Goal: Information Seeking & Learning: Learn about a topic

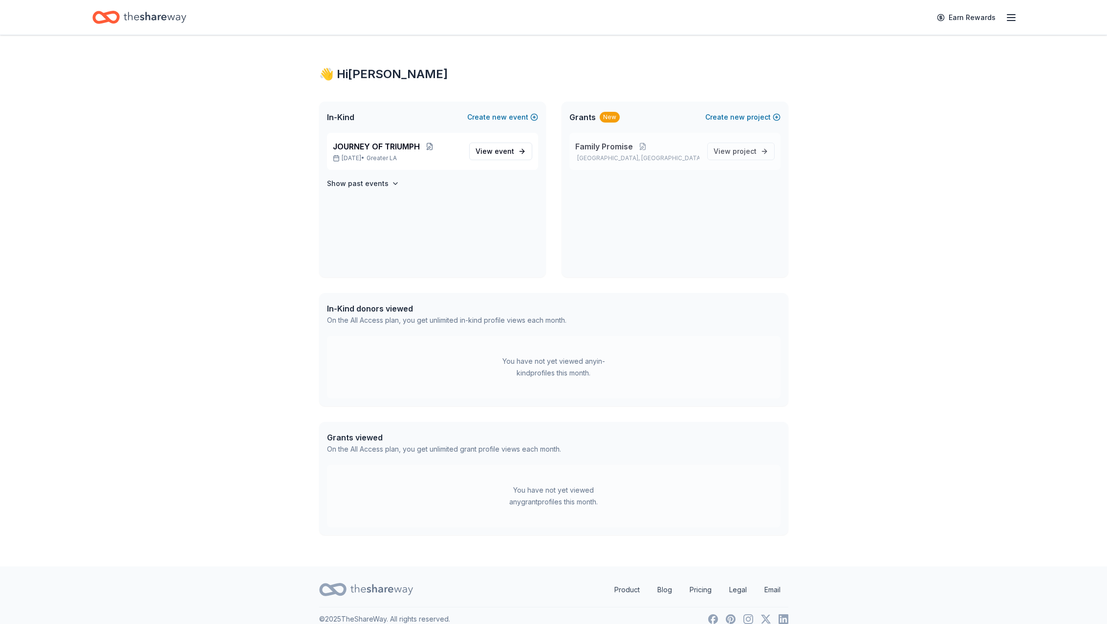
click at [620, 148] on span "Family Promise" at bounding box center [604, 147] width 58 height 12
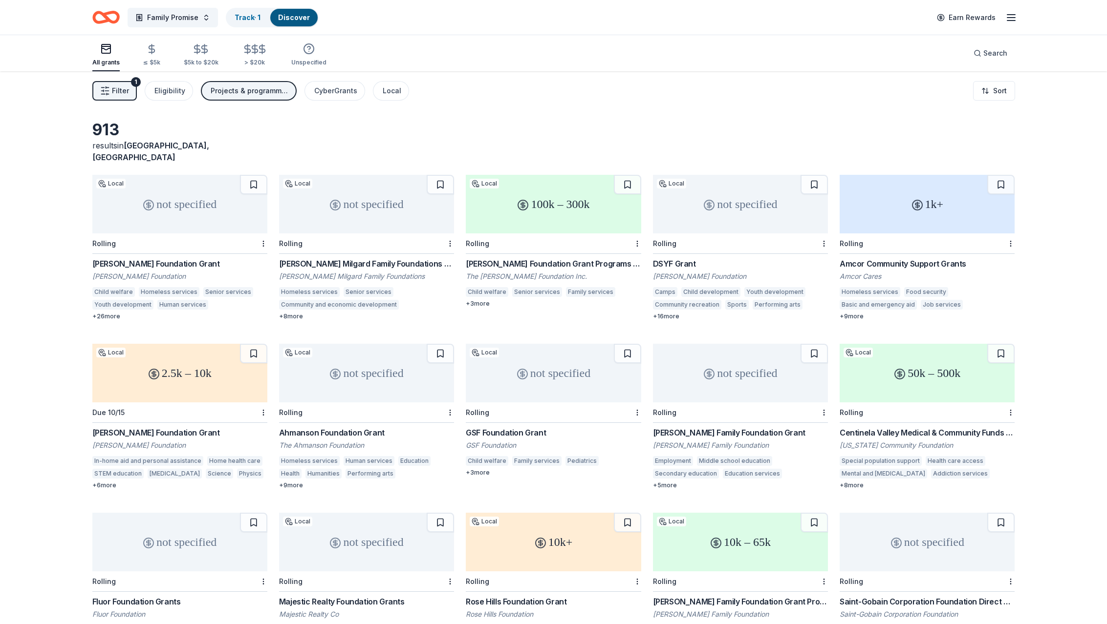
scroll to position [2, 0]
click at [1005, 87] on html "Family Promise Track · 1 Discover Earn Rewards All grants ≤ $5k $5k to $20k > $…" at bounding box center [553, 310] width 1107 height 624
click at [984, 111] on div "Sort by due date" at bounding box center [975, 112] width 72 height 18
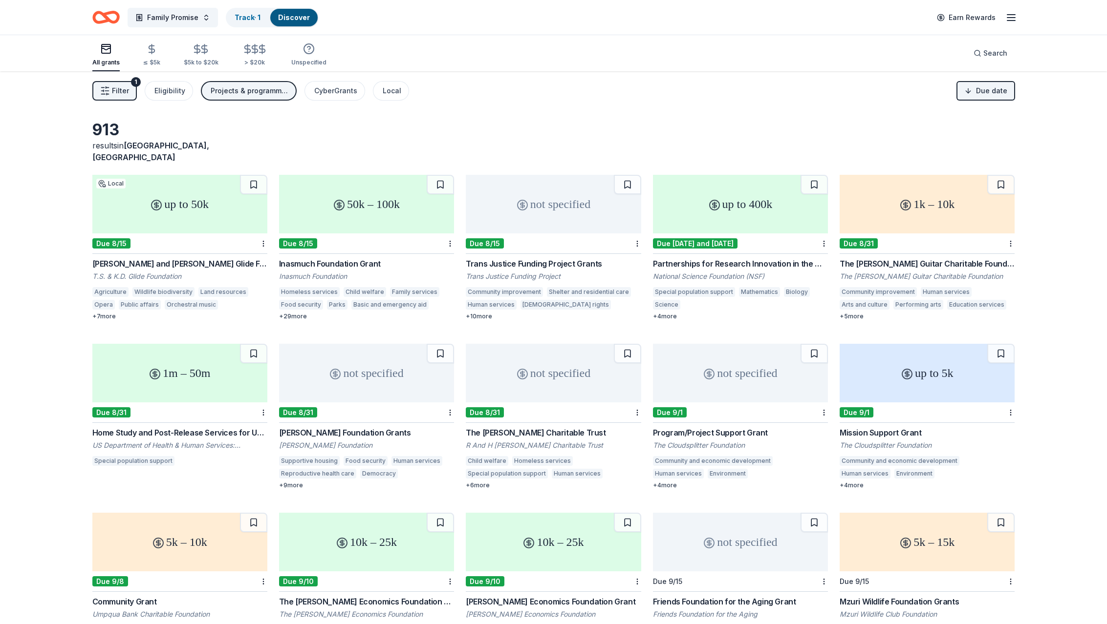
click at [111, 89] on button "Filter 1" at bounding box center [114, 91] width 44 height 20
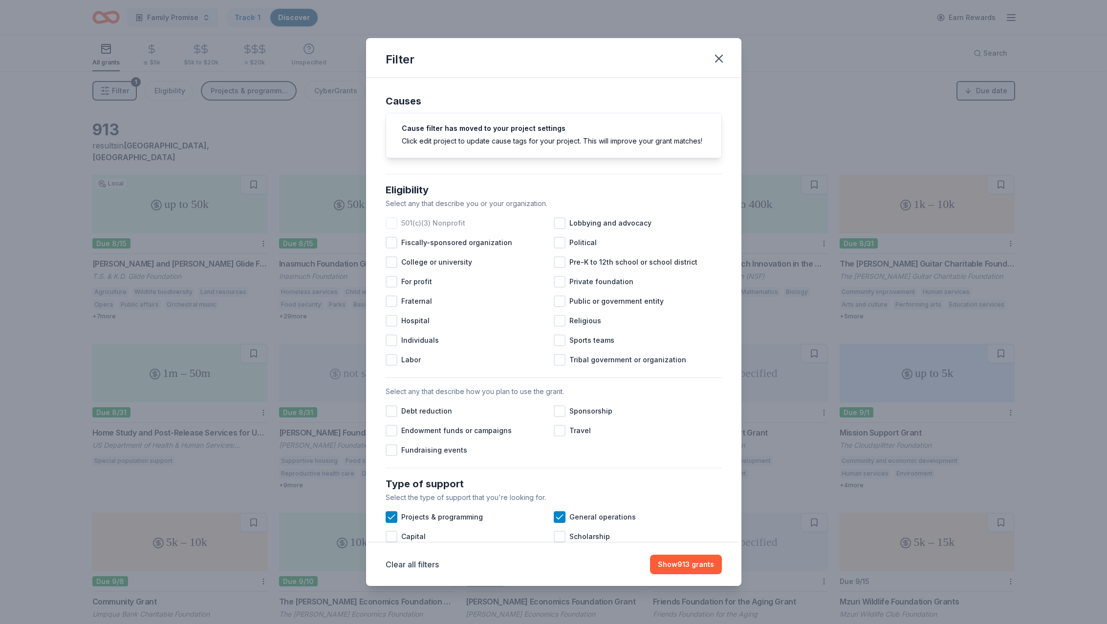
click at [390, 222] on div at bounding box center [391, 223] width 12 height 12
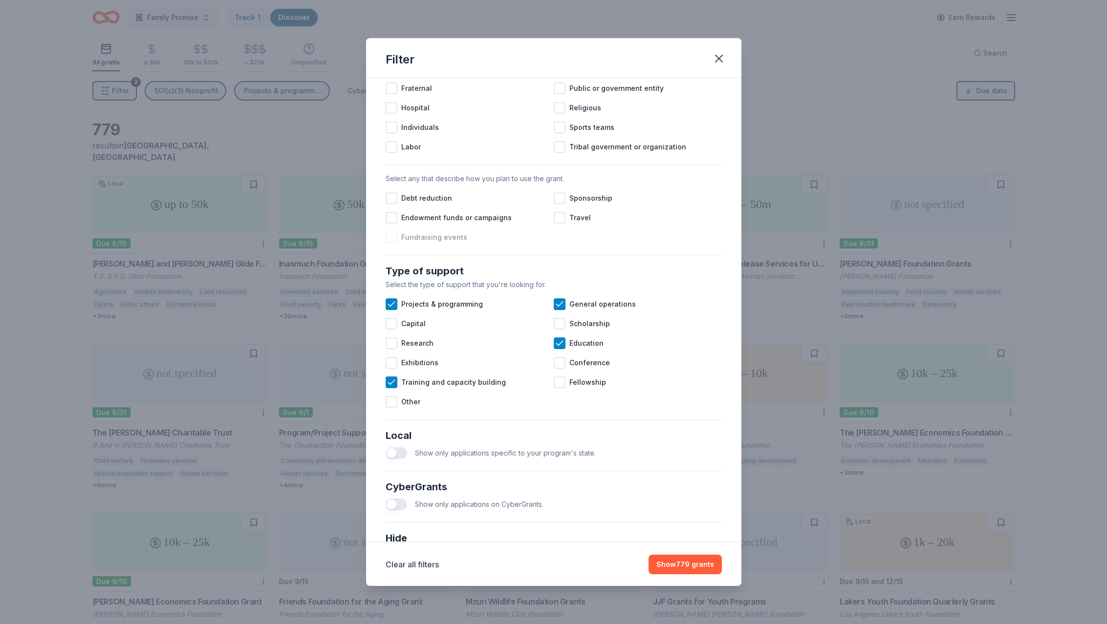
scroll to position [218, 0]
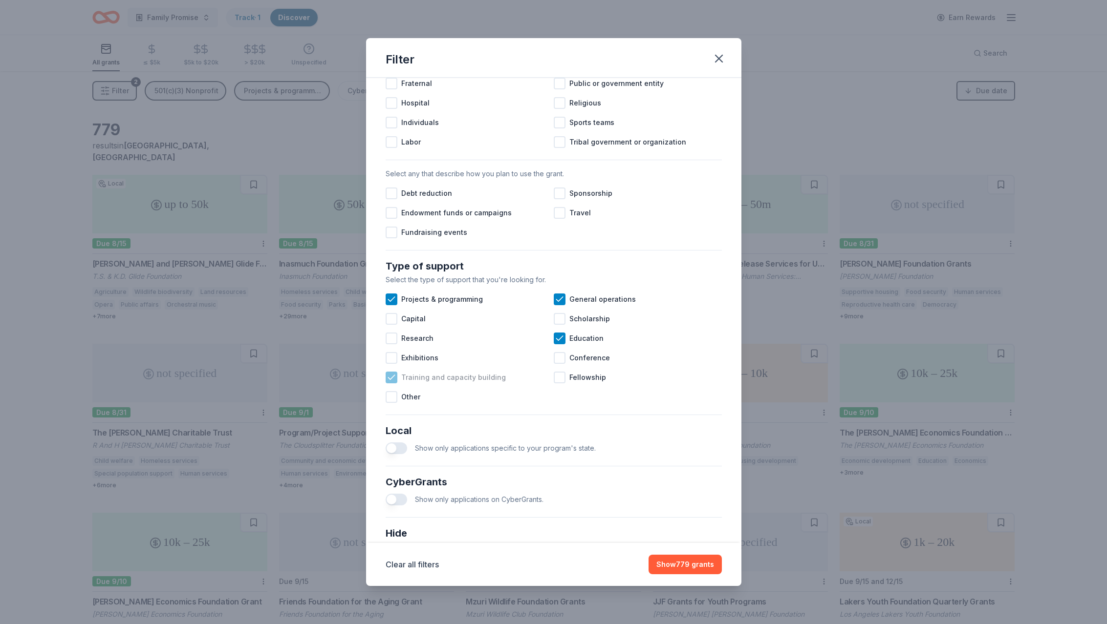
click at [389, 379] on icon at bounding box center [391, 377] width 6 height 4
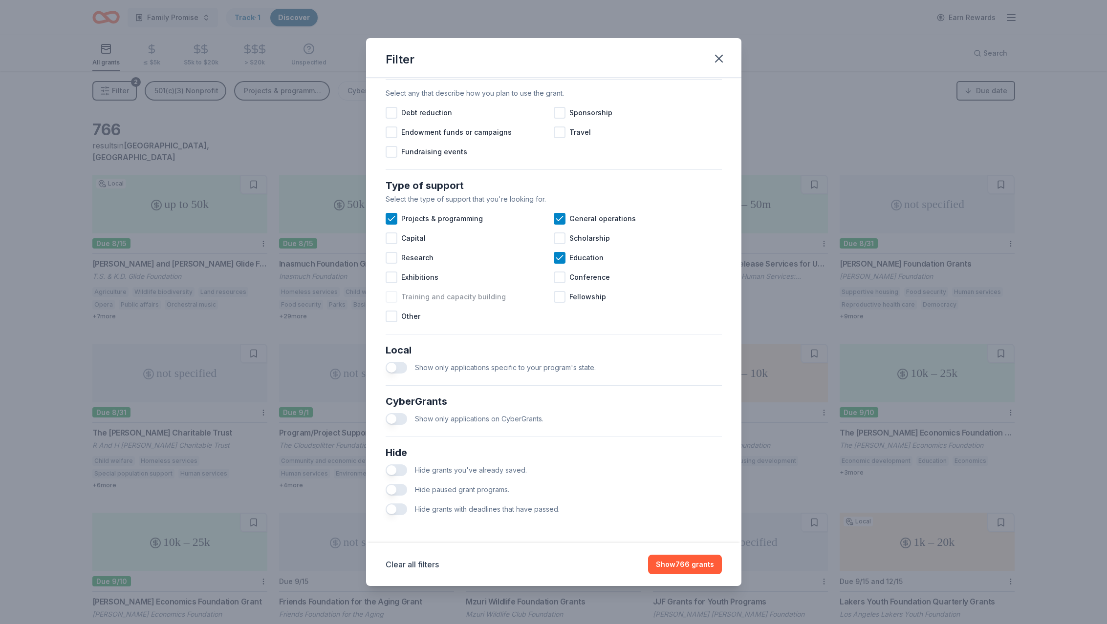
scroll to position [299, 0]
click at [685, 566] on button "Show 766 grants" at bounding box center [685, 565] width 74 height 20
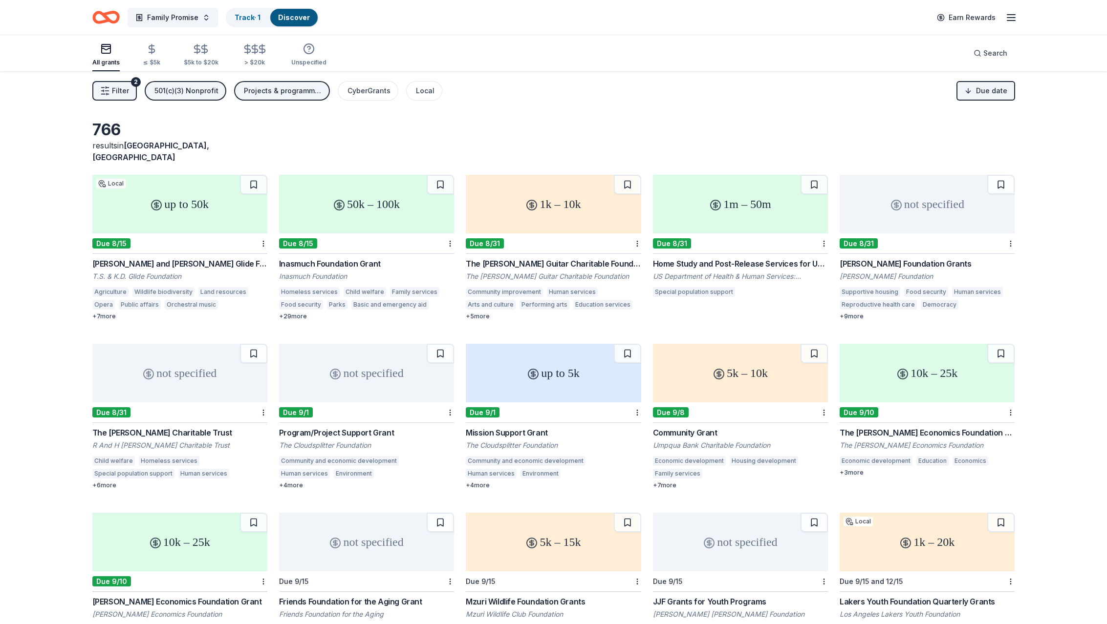
scroll to position [0, 0]
click at [107, 313] on div "+ 7 more" at bounding box center [179, 317] width 175 height 8
click at [253, 173] on button at bounding box center [253, 183] width 27 height 20
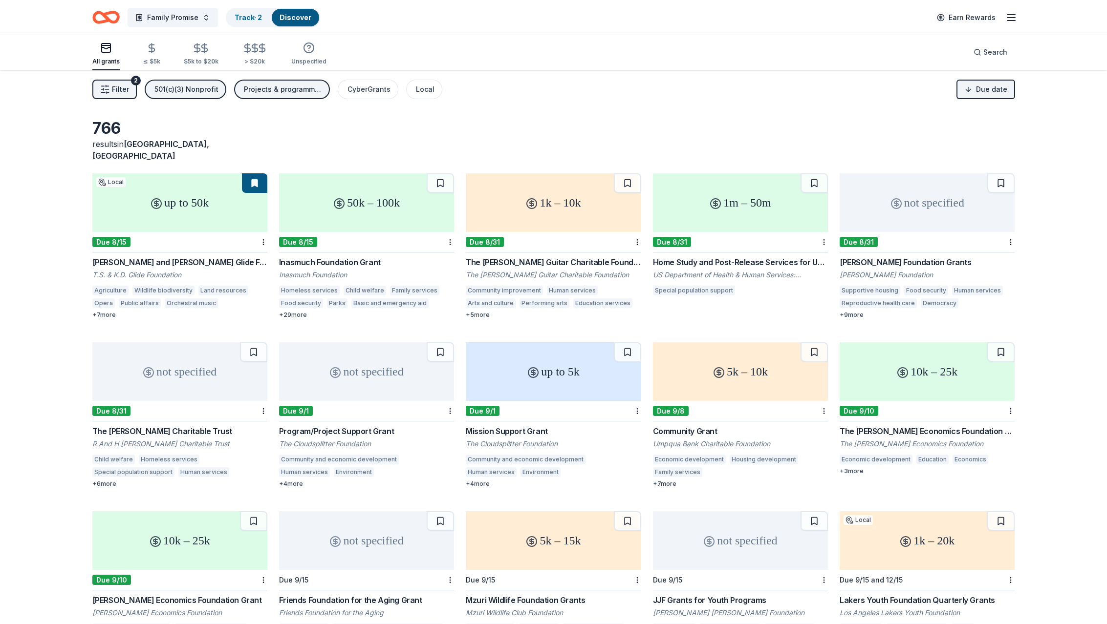
click at [253, 173] on button at bounding box center [254, 183] width 25 height 20
click at [252, 173] on button at bounding box center [254, 183] width 25 height 20
click at [255, 173] on button at bounding box center [254, 183] width 25 height 20
click at [240, 17] on link "Track · 2" at bounding box center [248, 17] width 27 height 8
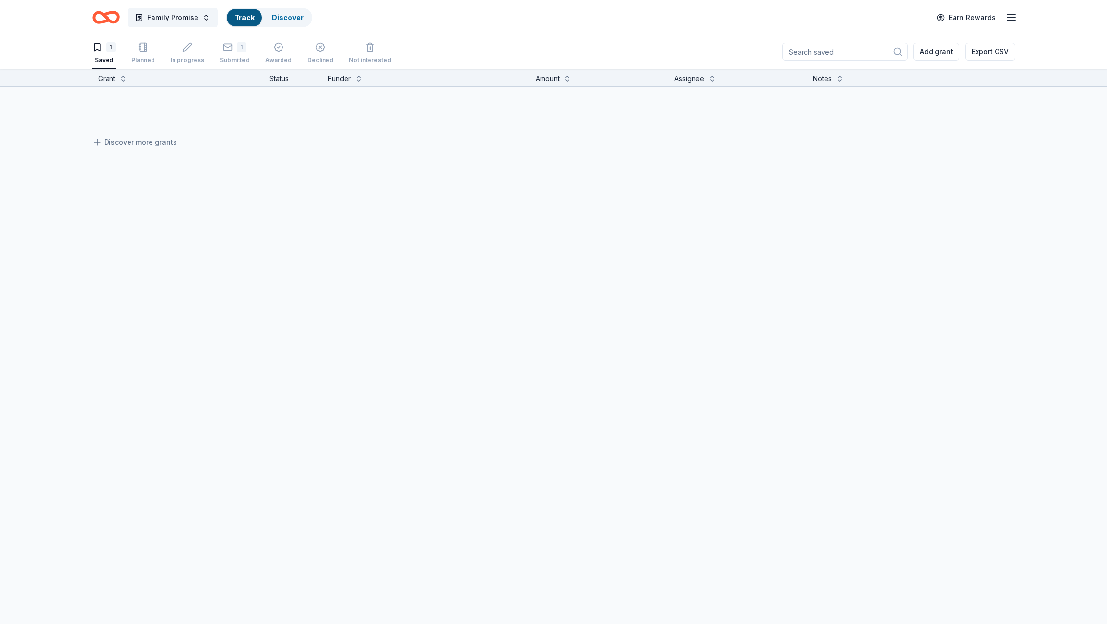
scroll to position [0, 0]
click at [244, 14] on link "Track" at bounding box center [245, 17] width 20 height 8
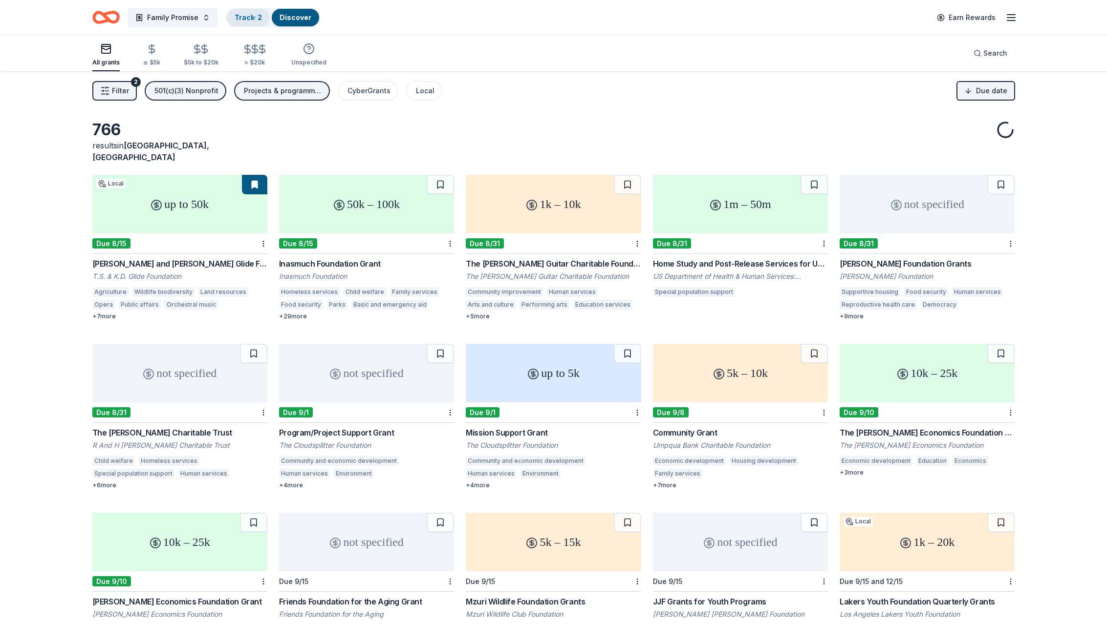
click at [246, 14] on link "Track · 2" at bounding box center [248, 17] width 27 height 8
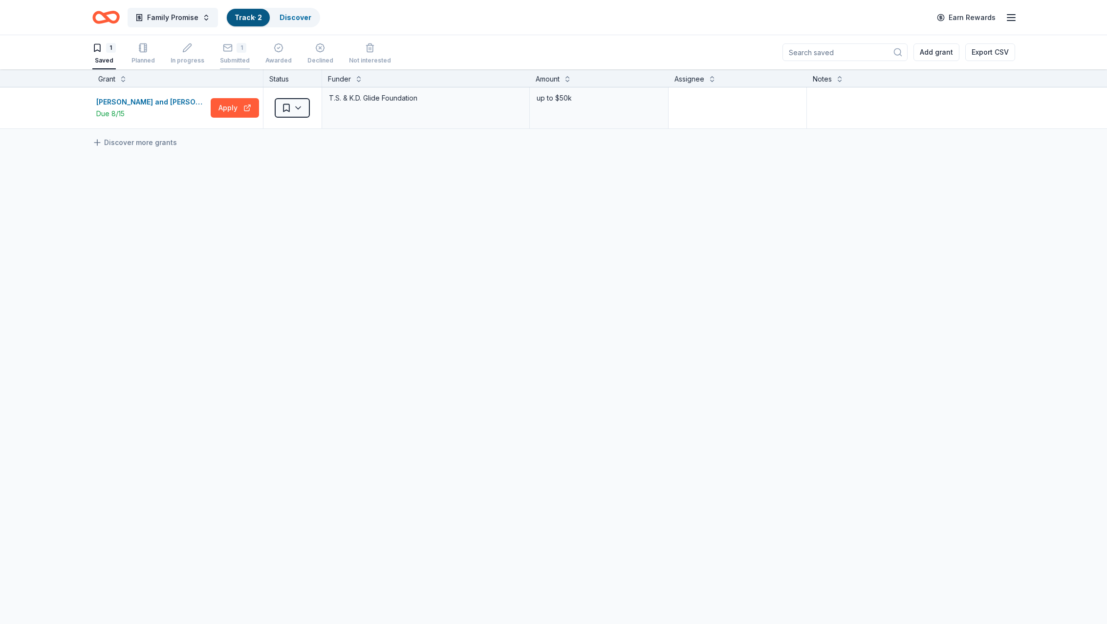
click at [230, 48] on div "1" at bounding box center [235, 48] width 30 height 10
click at [101, 46] on icon "button" at bounding box center [97, 48] width 10 height 10
click at [292, 16] on link "Discover" at bounding box center [295, 17] width 32 height 8
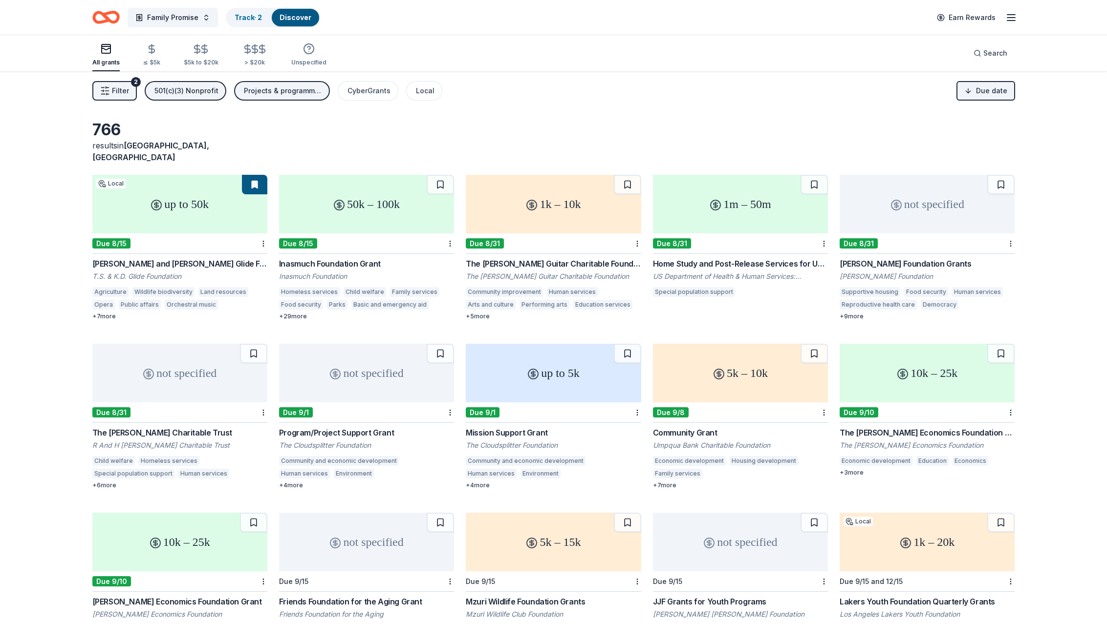
click at [352, 206] on div "50k – 100k" at bounding box center [366, 204] width 175 height 59
click at [416, 90] on div "Local" at bounding box center [425, 91] width 19 height 12
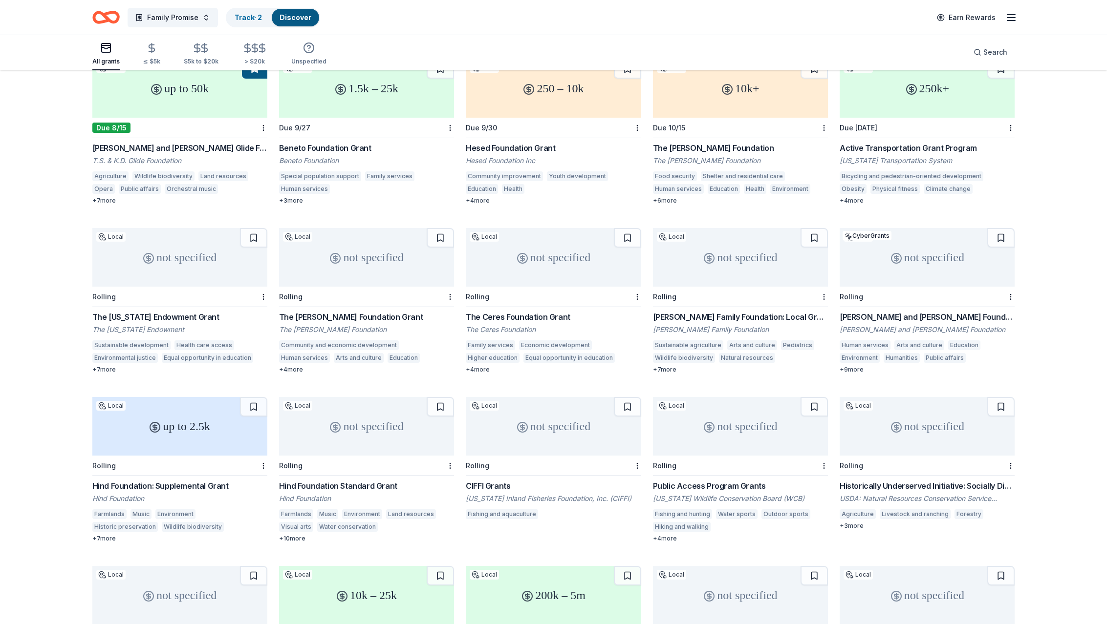
scroll to position [158, 0]
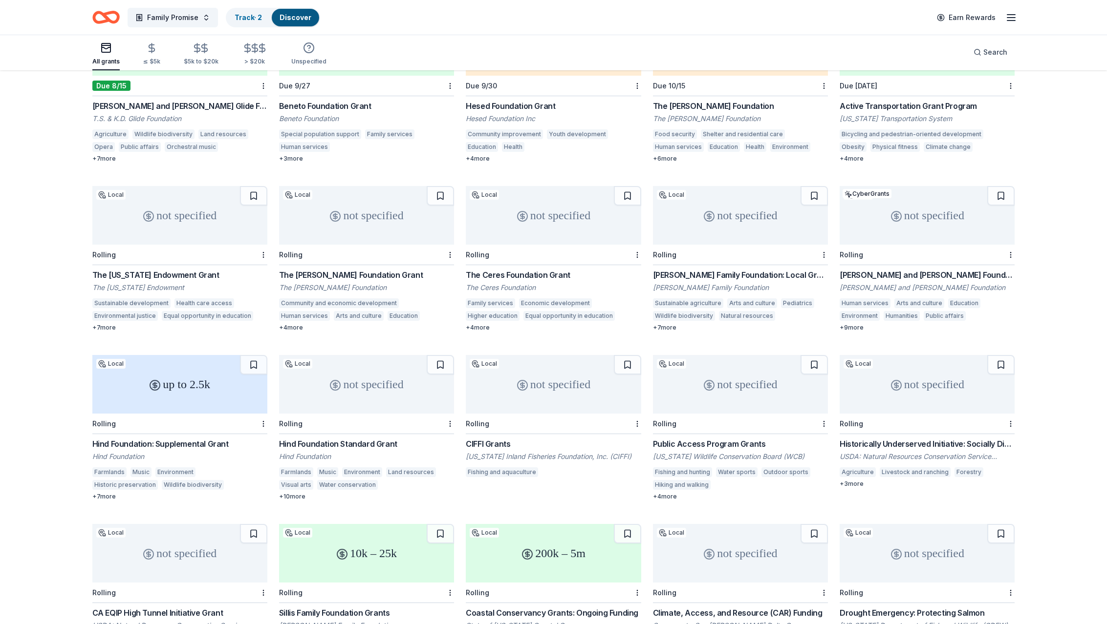
click at [531, 194] on div "not specified" at bounding box center [553, 215] width 175 height 59
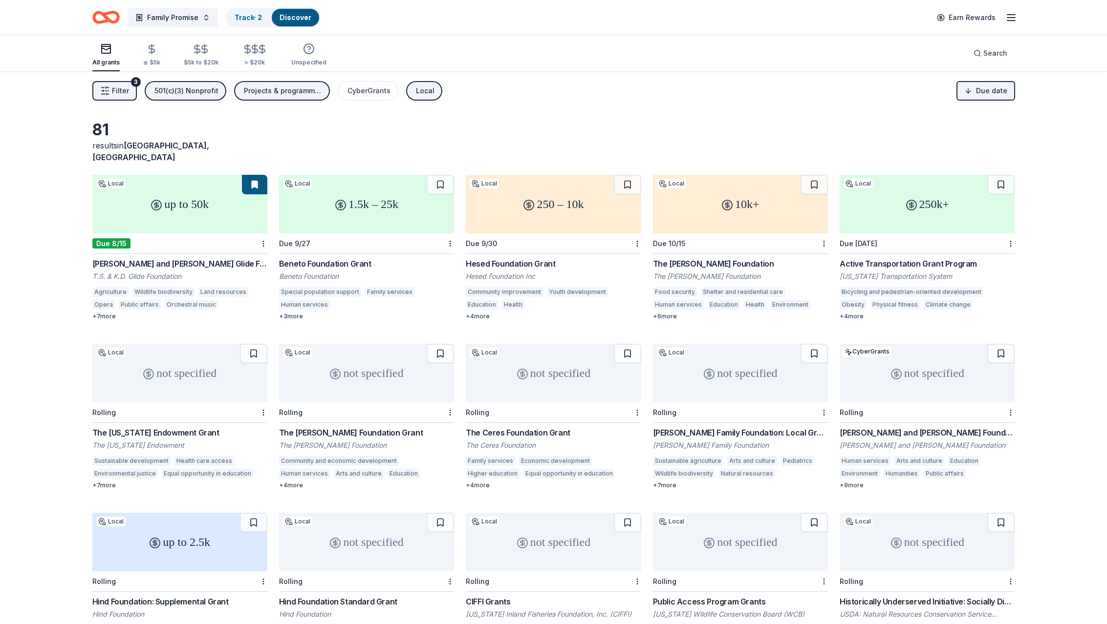
scroll to position [0, 0]
click at [361, 202] on div "1.5k – 25k" at bounding box center [366, 204] width 175 height 59
click at [548, 190] on div "250 – 10k" at bounding box center [553, 204] width 175 height 59
click at [740, 195] on div "10k+" at bounding box center [740, 204] width 175 height 59
click at [930, 198] on div "250k+" at bounding box center [926, 204] width 175 height 59
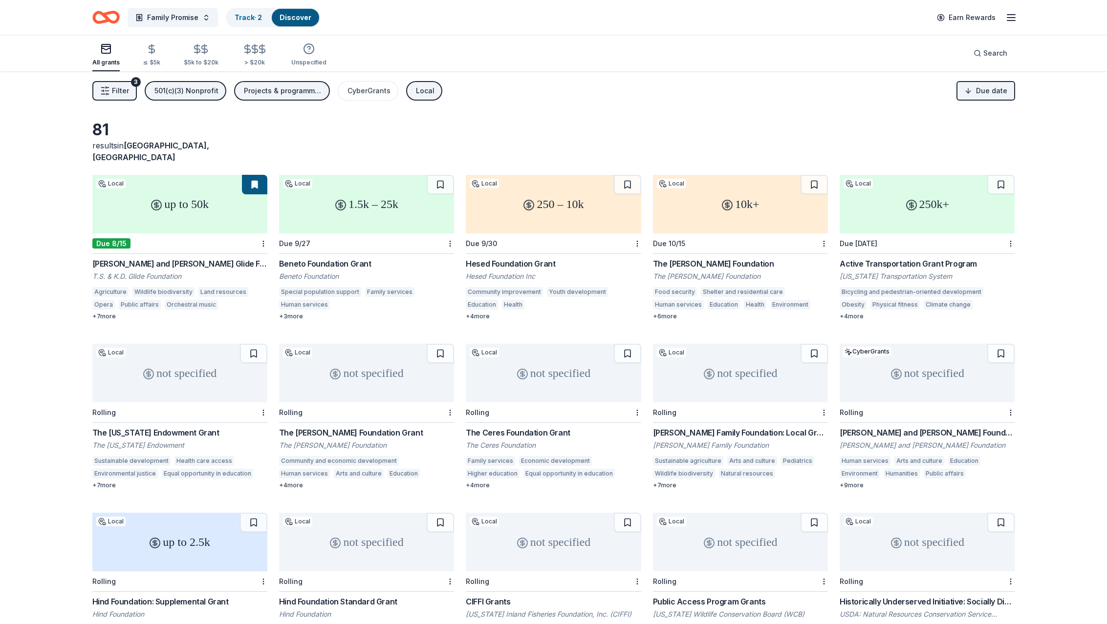
click at [180, 358] on div "not specified" at bounding box center [179, 373] width 175 height 59
click at [363, 347] on div "not specified" at bounding box center [366, 373] width 175 height 59
click at [546, 353] on div "not specified" at bounding box center [553, 373] width 175 height 59
click at [728, 353] on div "not specified" at bounding box center [740, 373] width 175 height 59
click at [926, 345] on div "not specified" at bounding box center [926, 373] width 175 height 59
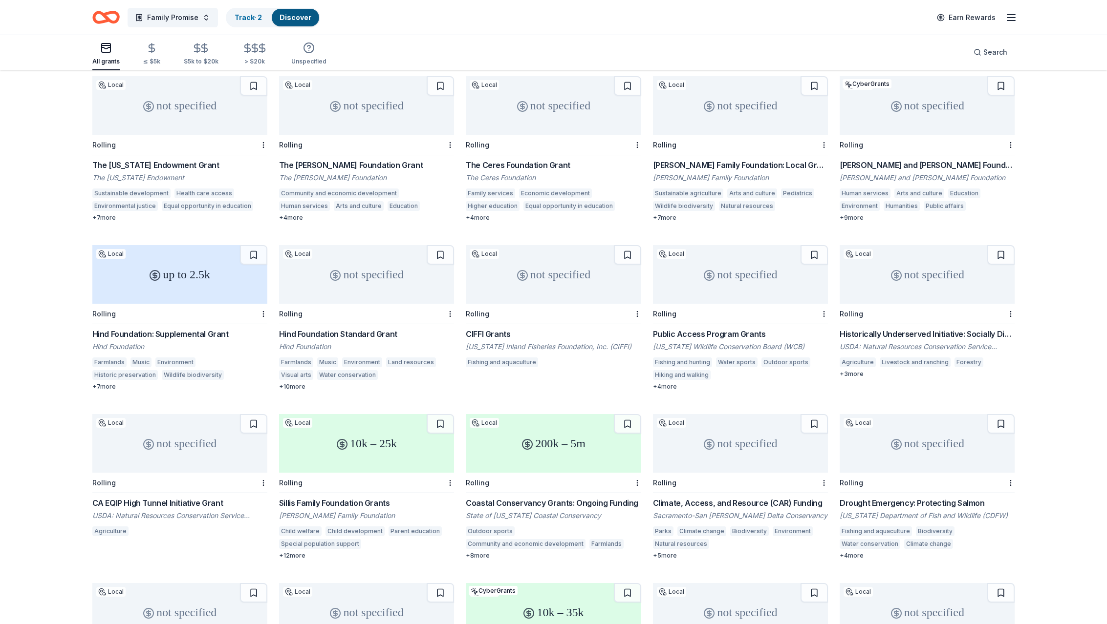
scroll to position [269, 0]
click at [168, 244] on div "up to 2.5k" at bounding box center [179, 273] width 175 height 59
click at [368, 244] on div "not specified" at bounding box center [366, 273] width 175 height 59
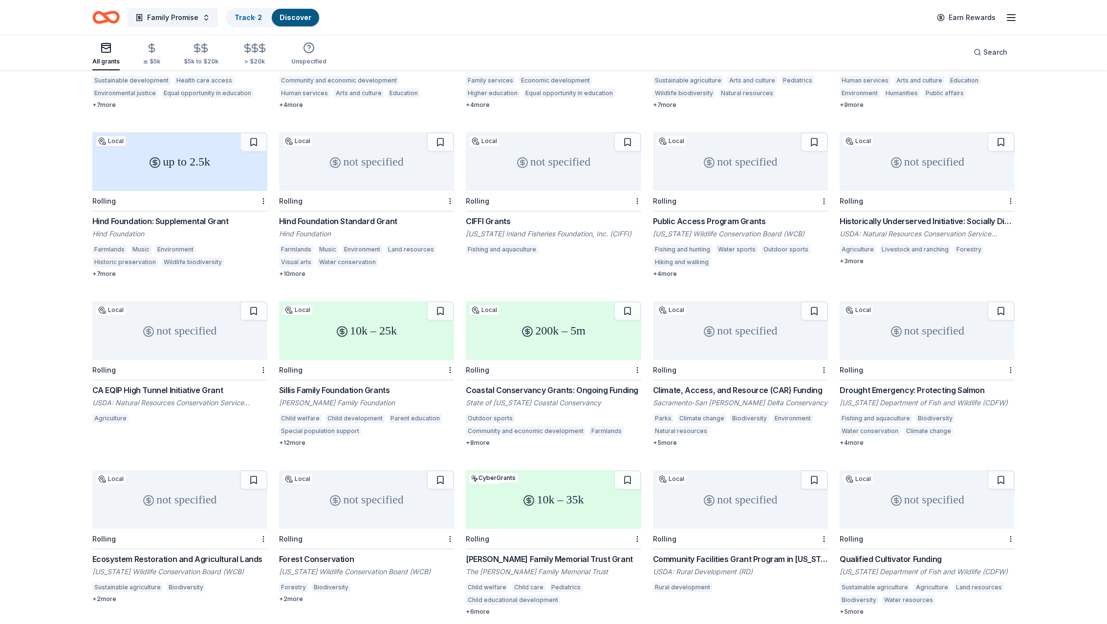
scroll to position [382, 0]
click at [377, 300] on div "10k – 25k" at bounding box center [366, 329] width 175 height 59
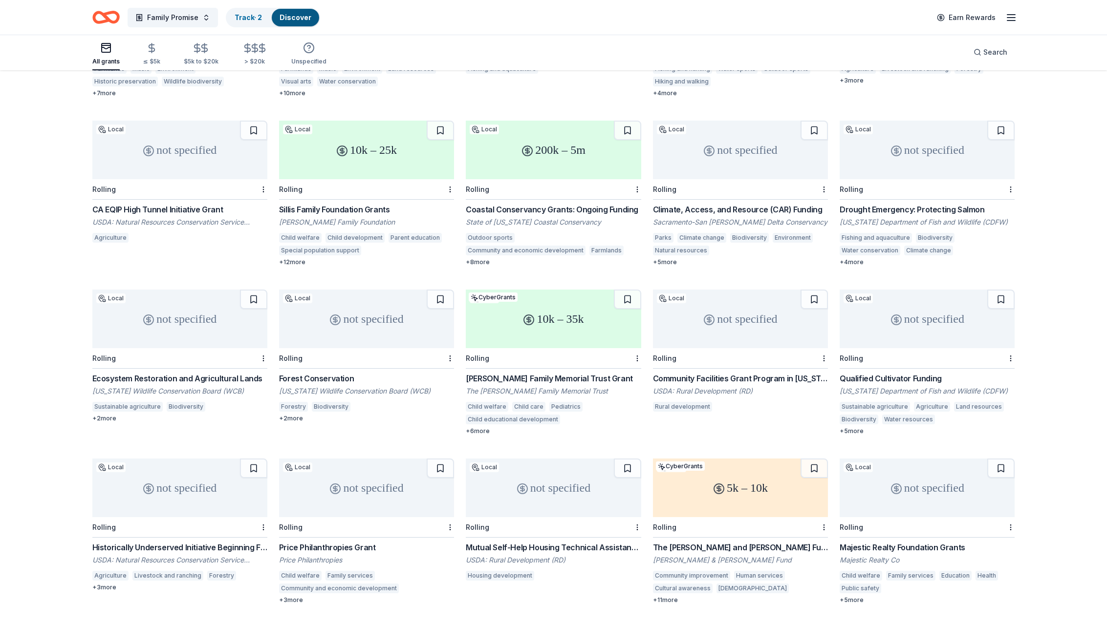
scroll to position [564, 0]
click at [543, 287] on div "10k – 35k" at bounding box center [553, 316] width 175 height 59
click at [367, 456] on div "not specified" at bounding box center [366, 485] width 175 height 59
click at [535, 456] on div "not specified" at bounding box center [553, 485] width 175 height 59
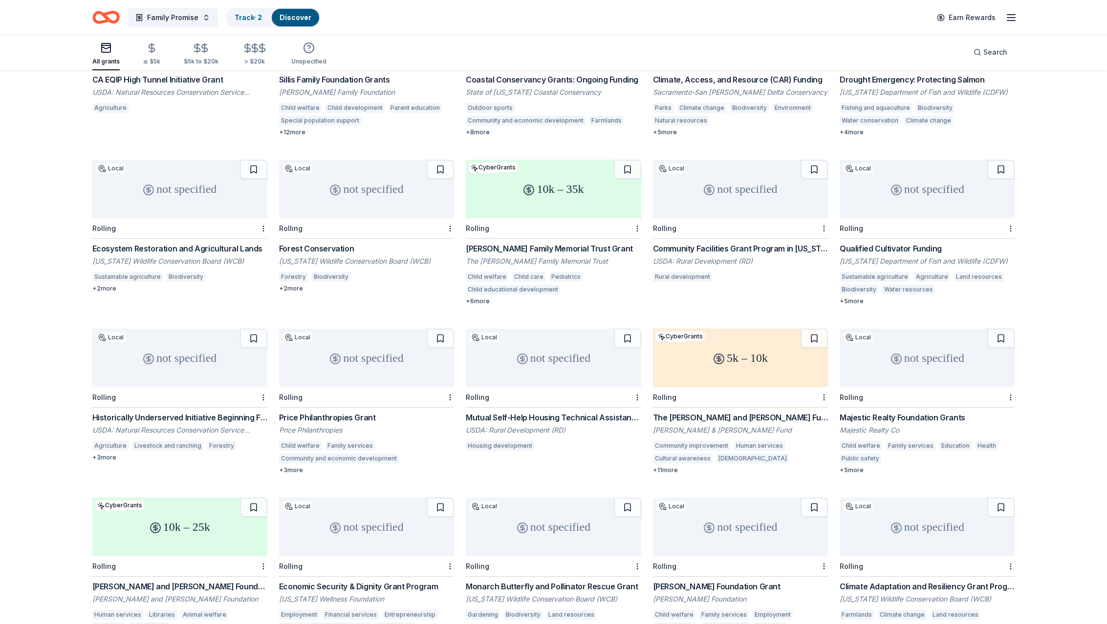
scroll to position [694, 0]
click at [738, 326] on div "5k – 10k" at bounding box center [740, 355] width 175 height 59
click at [908, 326] on div "not specified" at bounding box center [926, 355] width 175 height 59
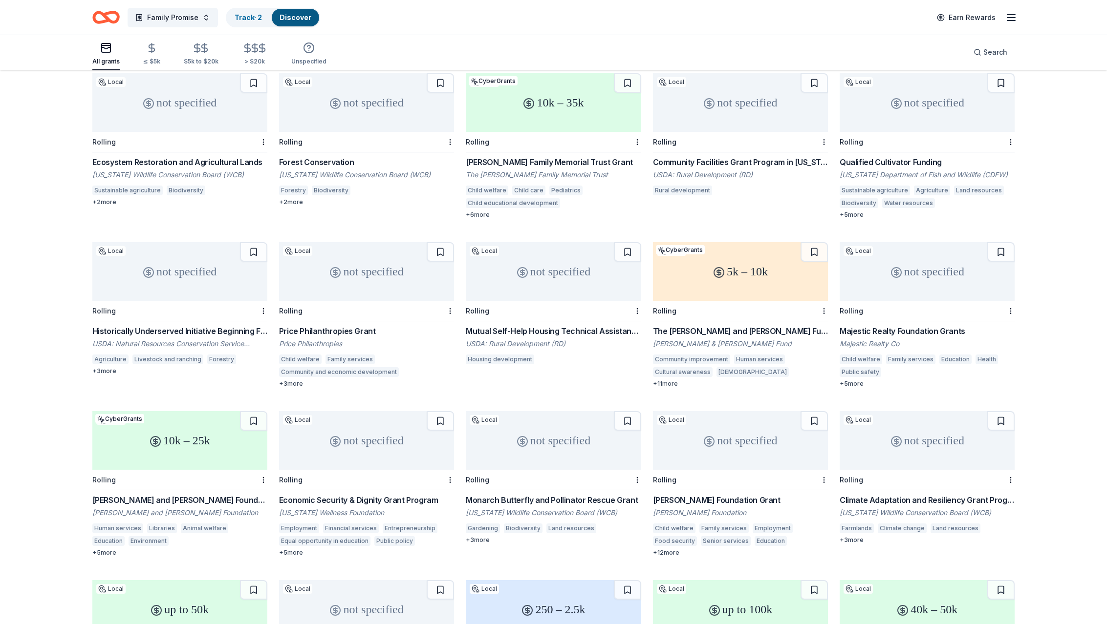
scroll to position [780, 0]
click at [168, 409] on div "10k – 25k" at bounding box center [179, 438] width 175 height 59
click at [726, 409] on div "not specified" at bounding box center [740, 438] width 175 height 59
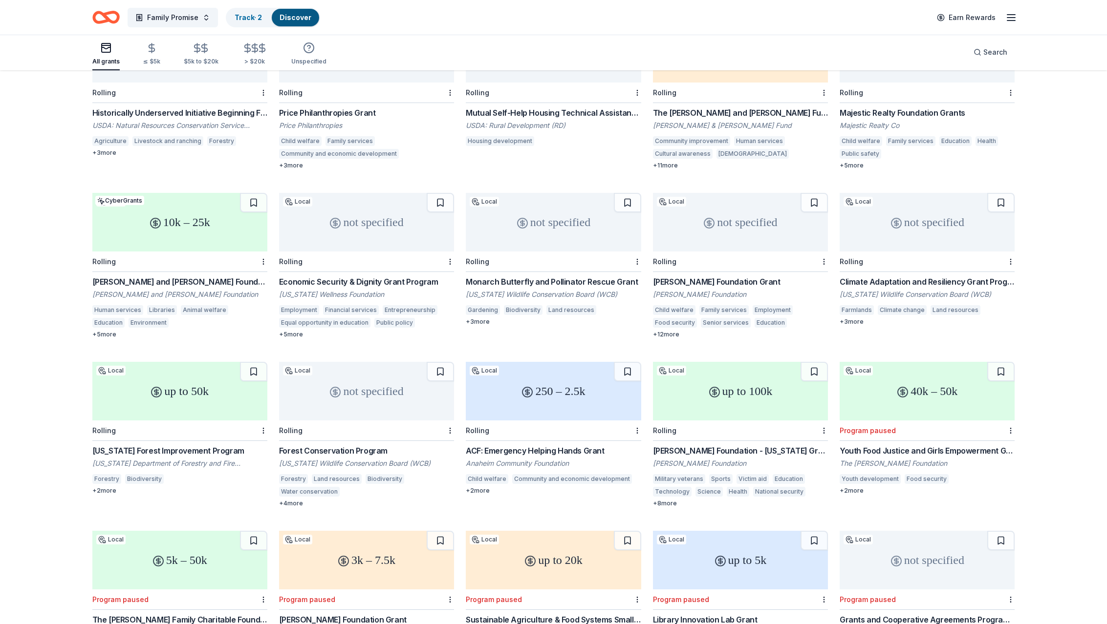
scroll to position [997, 0]
click at [538, 361] on div "250 – 2.5k" at bounding box center [553, 390] width 175 height 59
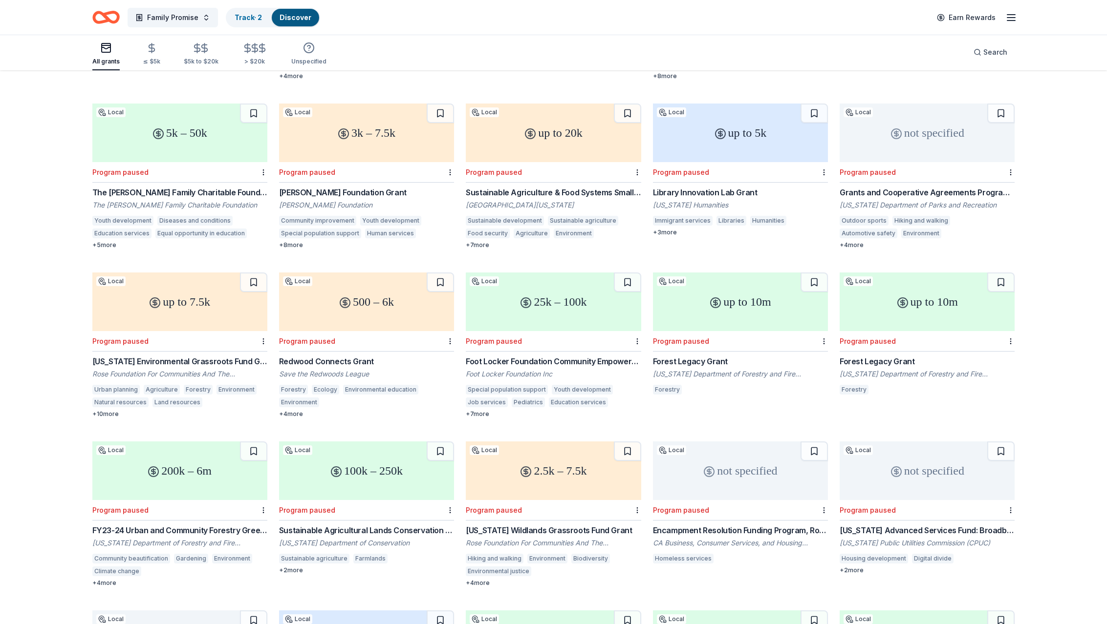
scroll to position [1424, 0]
click at [731, 442] on div "not specified" at bounding box center [740, 471] width 175 height 59
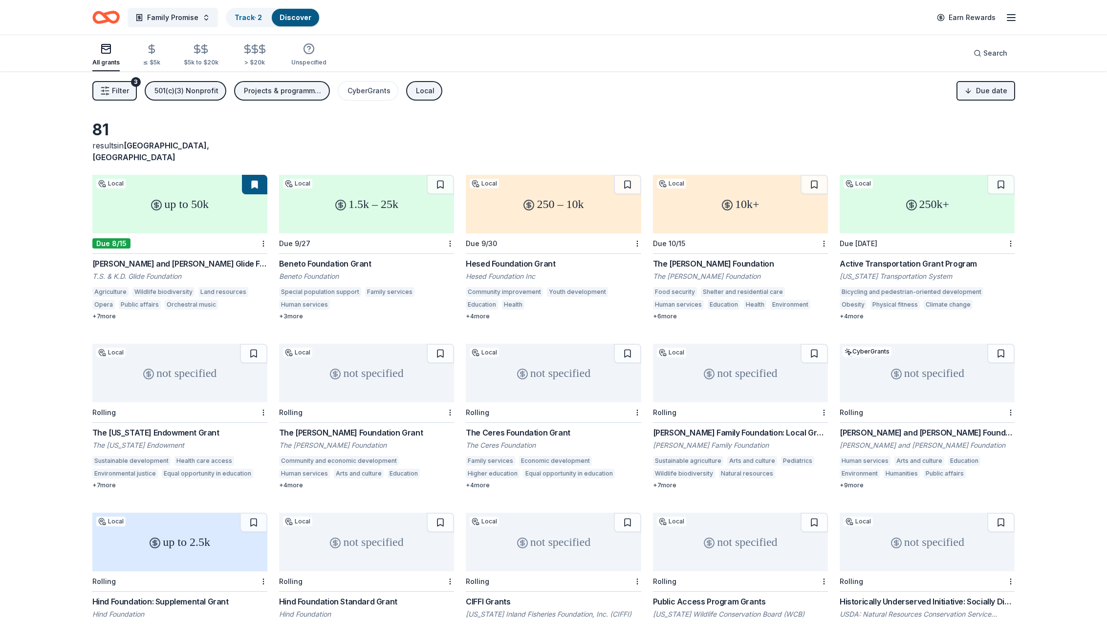
scroll to position [0, 0]
click at [369, 89] on div "CyberGrants" at bounding box center [368, 91] width 43 height 12
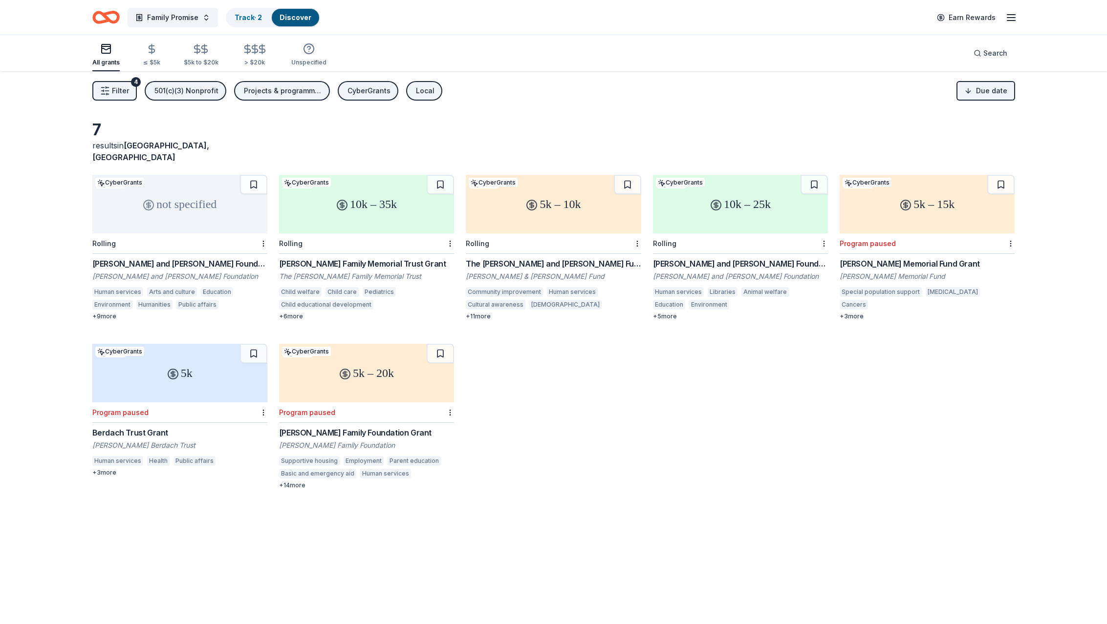
click at [358, 88] on div "CyberGrants" at bounding box center [368, 91] width 43 height 12
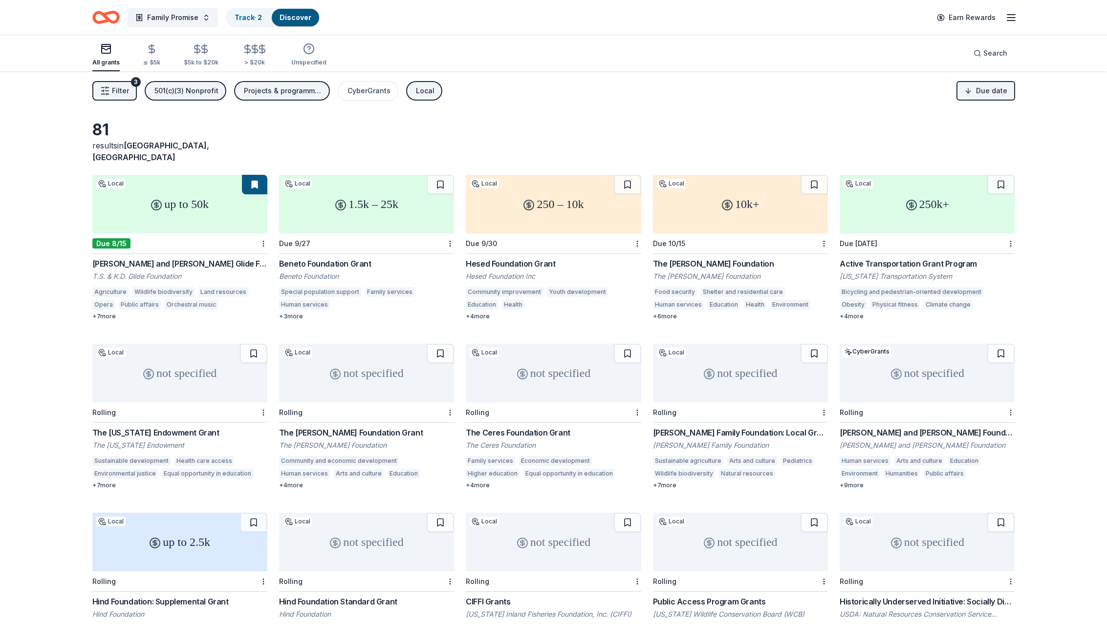
click at [278, 87] on div "Projects & programming, General operations, Education" at bounding box center [283, 91] width 78 height 12
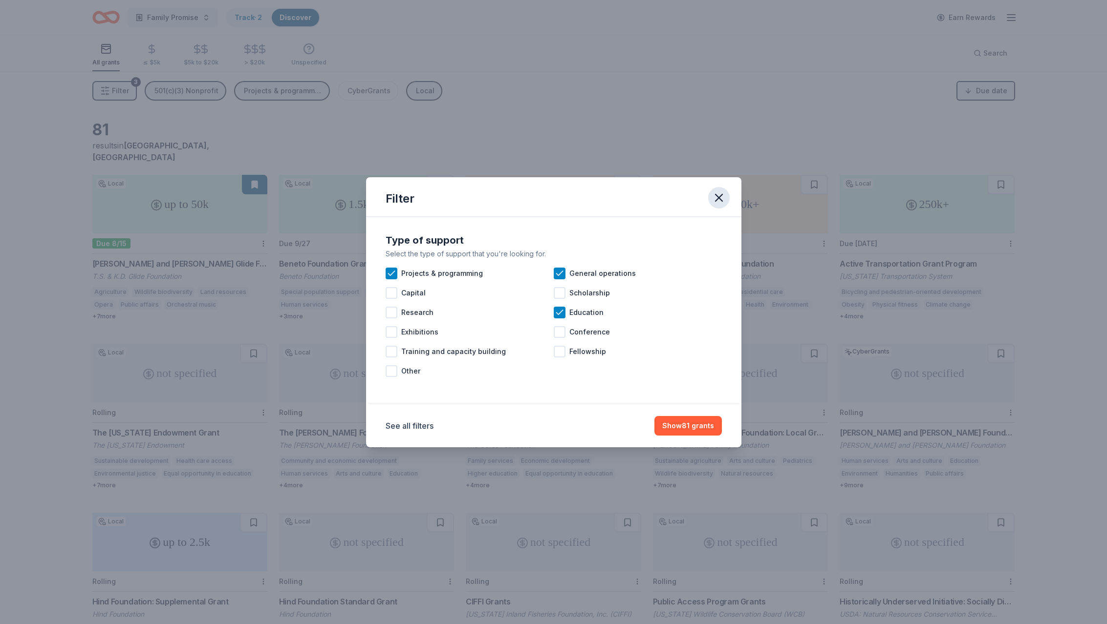
click at [718, 196] on icon "button" at bounding box center [719, 198] width 14 height 14
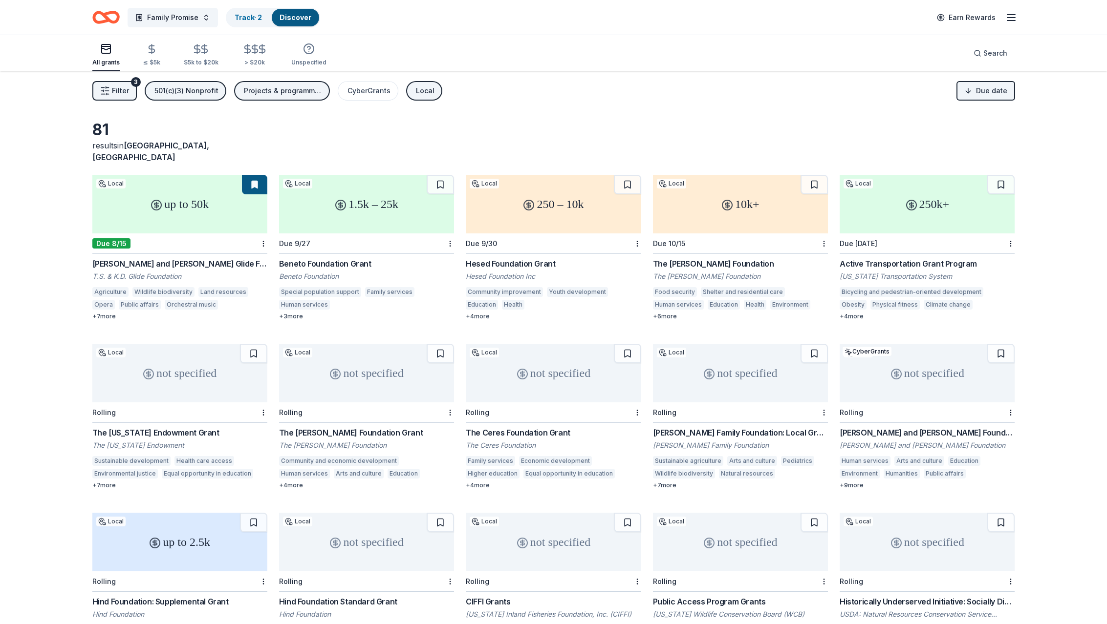
click at [110, 90] on button "Filter 3" at bounding box center [114, 91] width 44 height 20
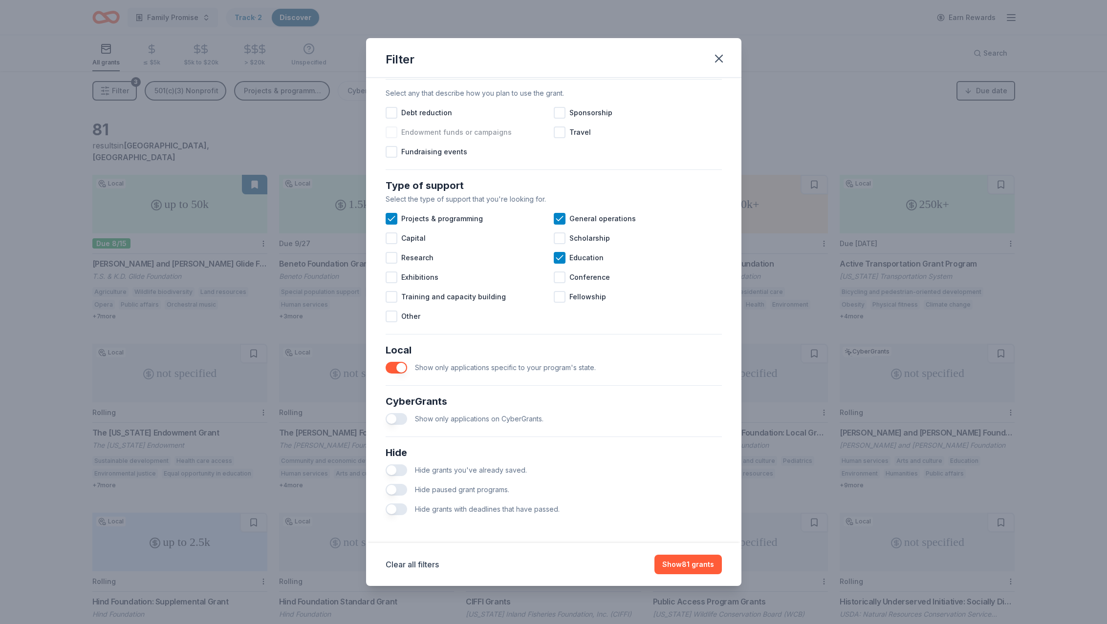
scroll to position [299, 0]
click at [719, 56] on icon "button" at bounding box center [719, 59] width 14 height 14
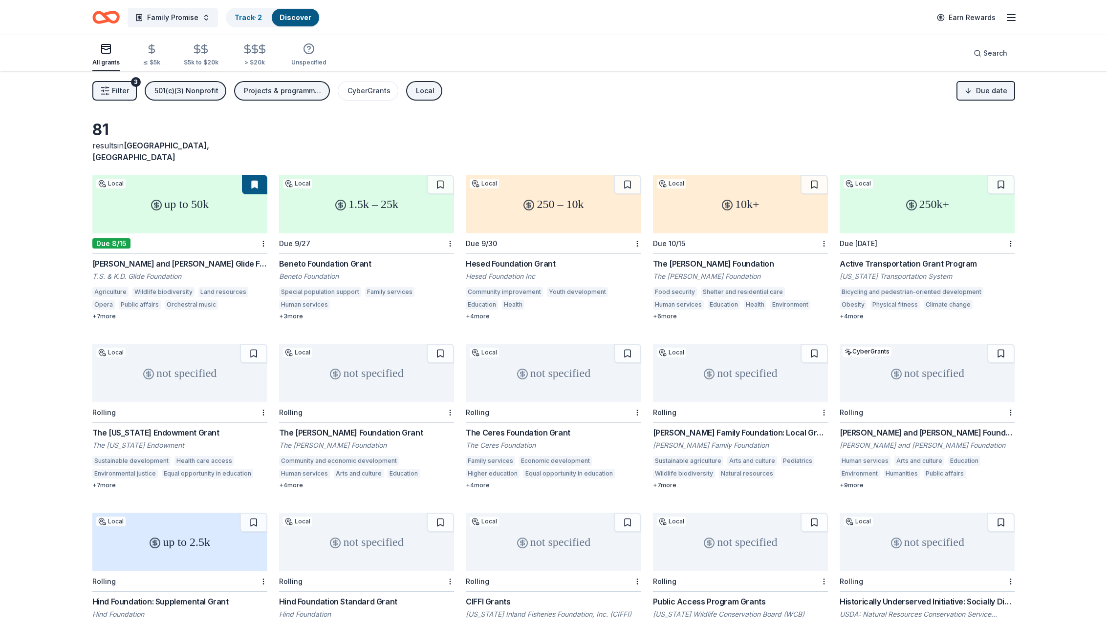
scroll to position [0, 0]
